Goal: Find specific page/section: Find specific page/section

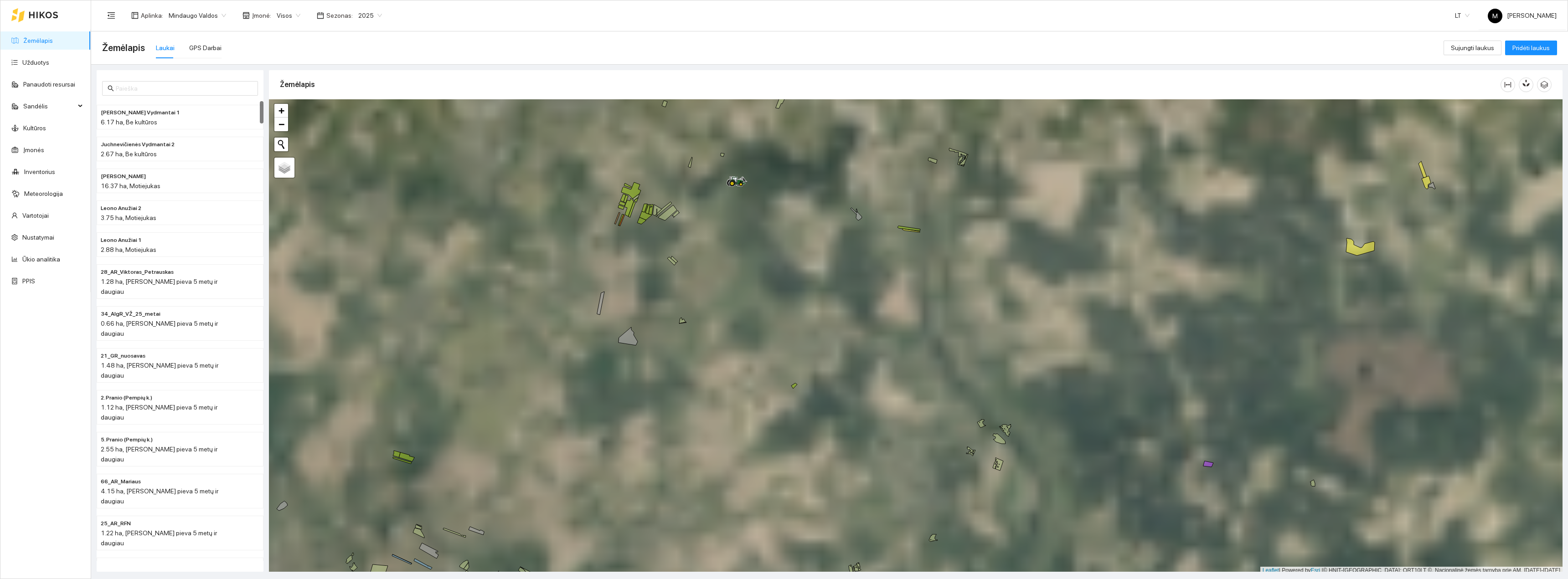
scroll to position [3, 0]
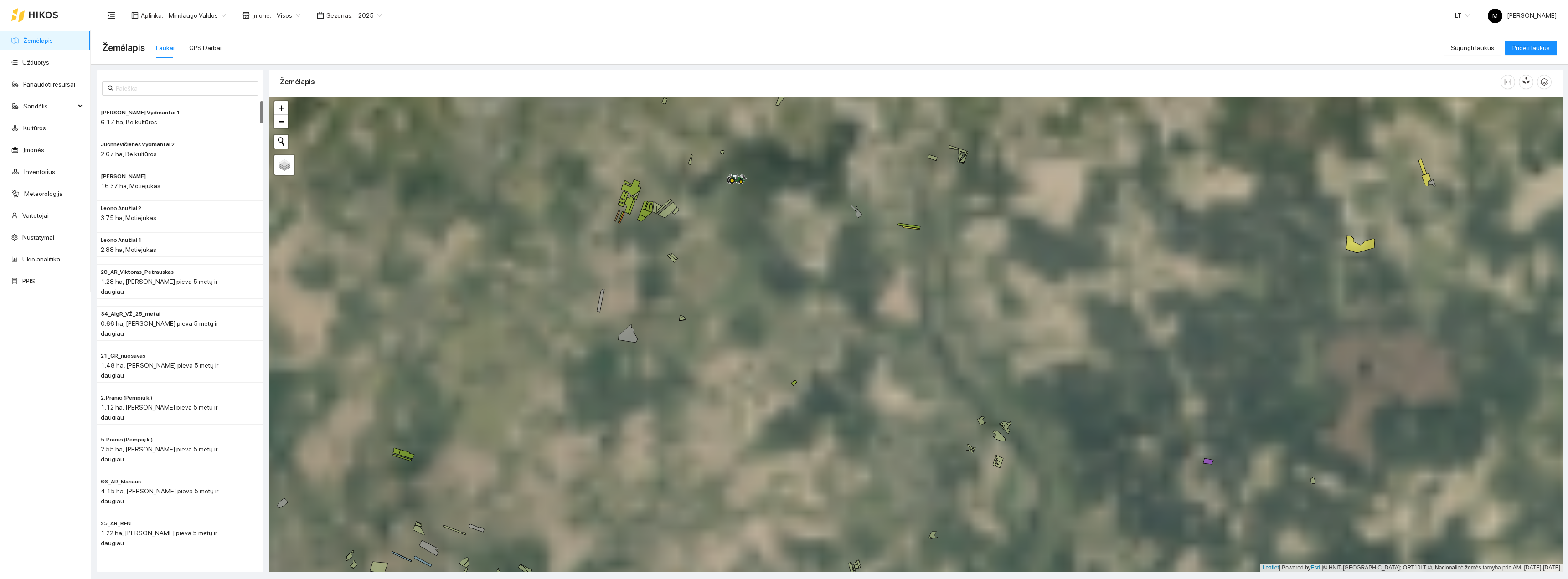
drag, startPoint x: 699, startPoint y: 230, endPoint x: 709, endPoint y: 310, distance: 80.6
click at [709, 308] on div "+ − Nieko nerasta. Bandykite dar kartą. Žemėlapis Palydovas Leaflet | Powered b…" at bounding box center [915, 334] width 1294 height 476
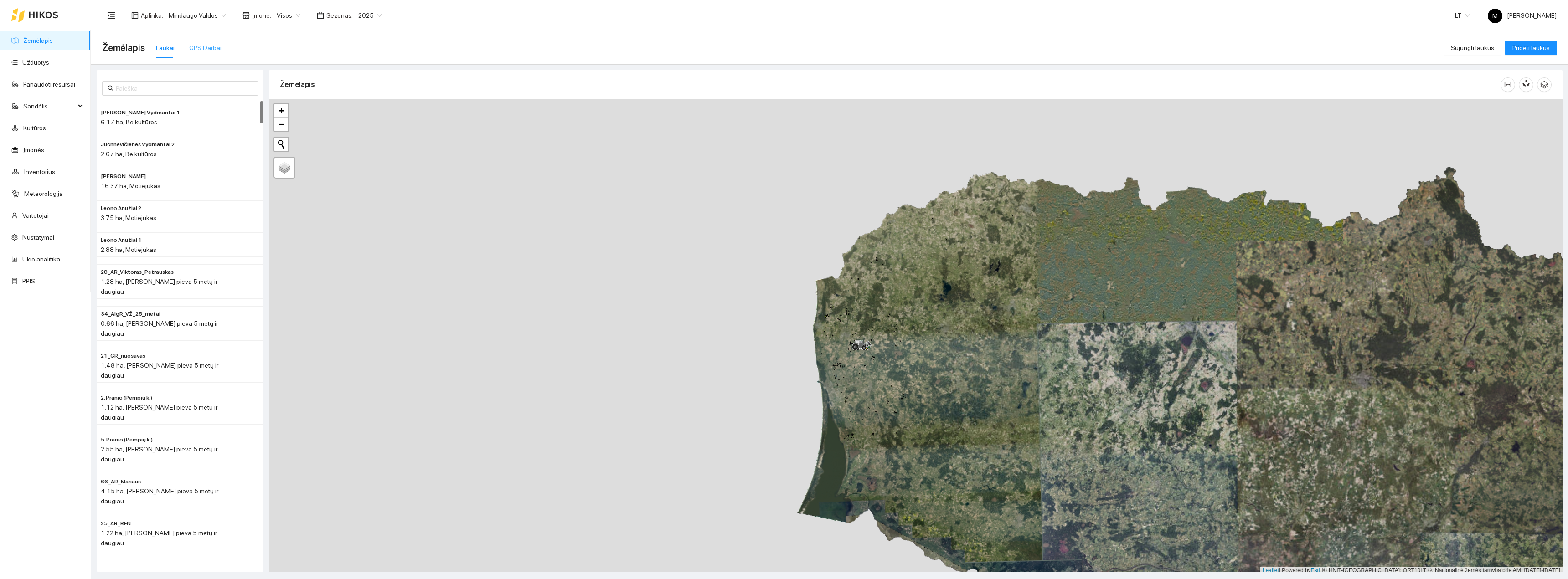
click at [206, 53] on div "GPS Darbai" at bounding box center [205, 48] width 32 height 21
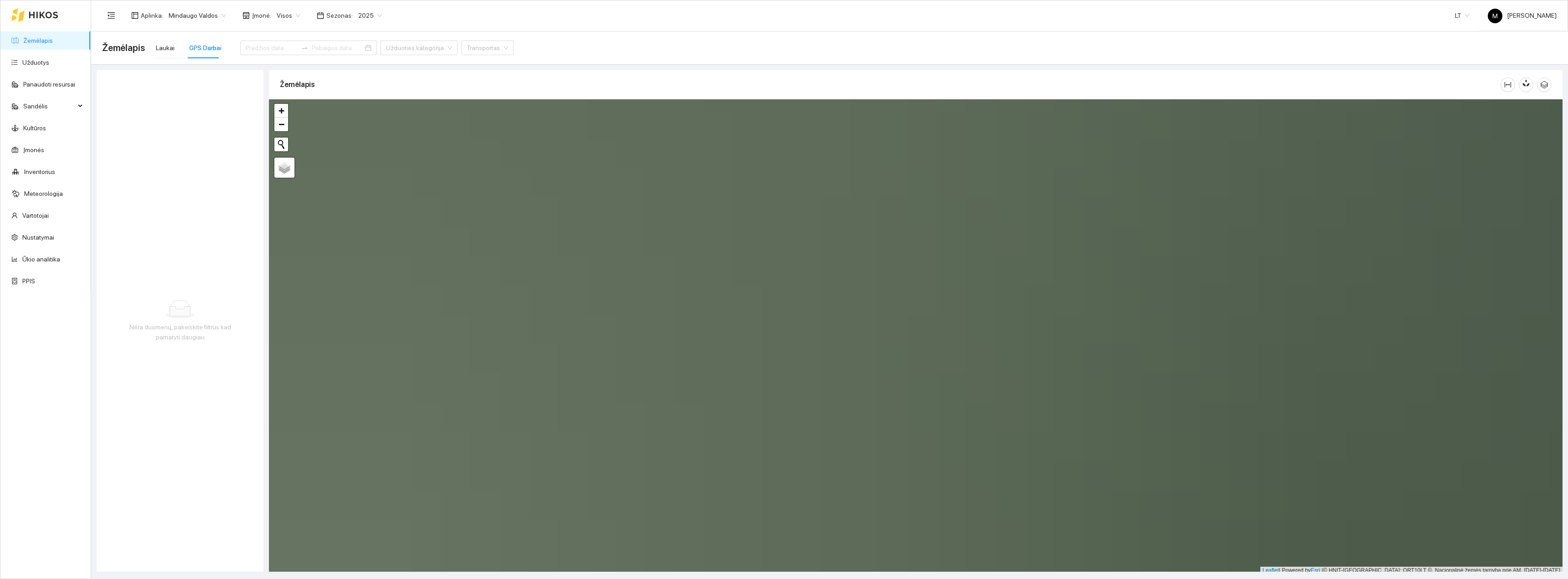
scroll to position [3, 0]
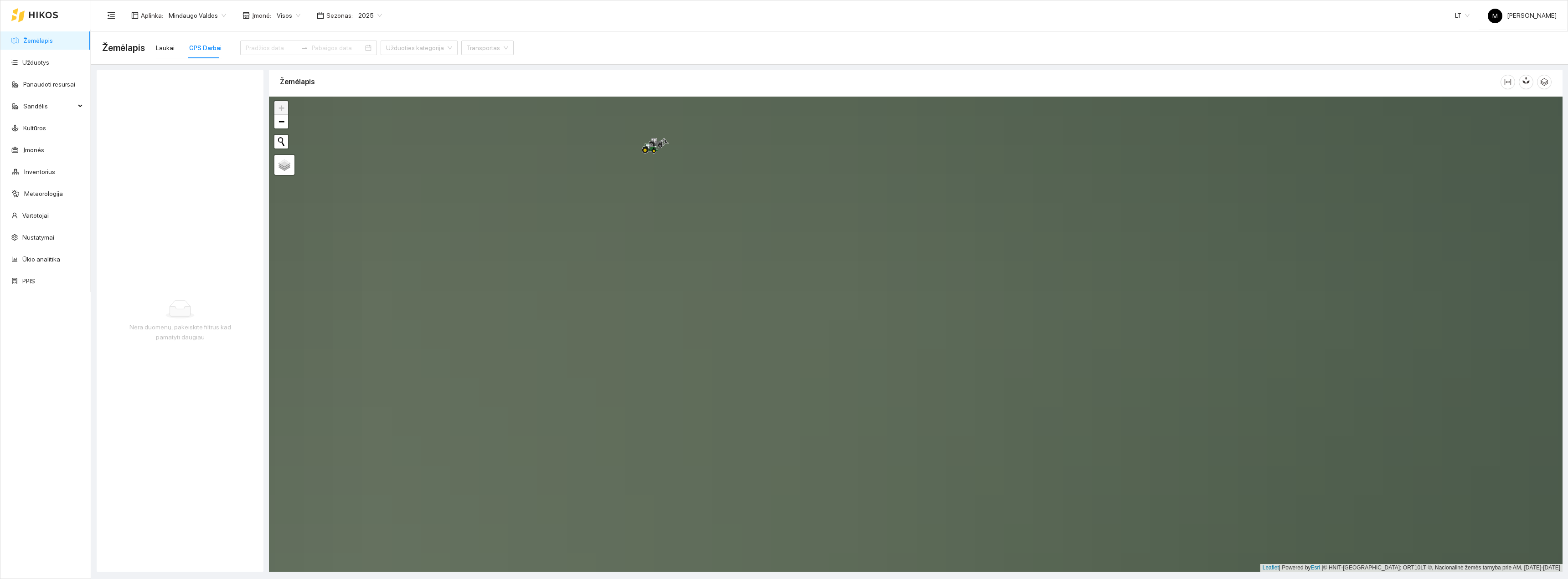
drag, startPoint x: 828, startPoint y: 212, endPoint x: 792, endPoint y: 461, distance: 251.6
click at [799, 472] on div "+ − Nieko nerasta. Bandykite dar kartą. Žemėlapis Palydovas Leaflet | Powered b…" at bounding box center [915, 334] width 1294 height 476
drag, startPoint x: 659, startPoint y: 237, endPoint x: 665, endPoint y: 236, distance: 6.1
drag, startPoint x: 665, startPoint y: 236, endPoint x: 640, endPoint y: 245, distance: 26.6
click at [641, 244] on div "+ − Nieko nerasta. Bandykite dar kartą. Žemėlapis Palydovas Leaflet | Powered b…" at bounding box center [915, 334] width 1294 height 476
